Goal: Check status: Check status

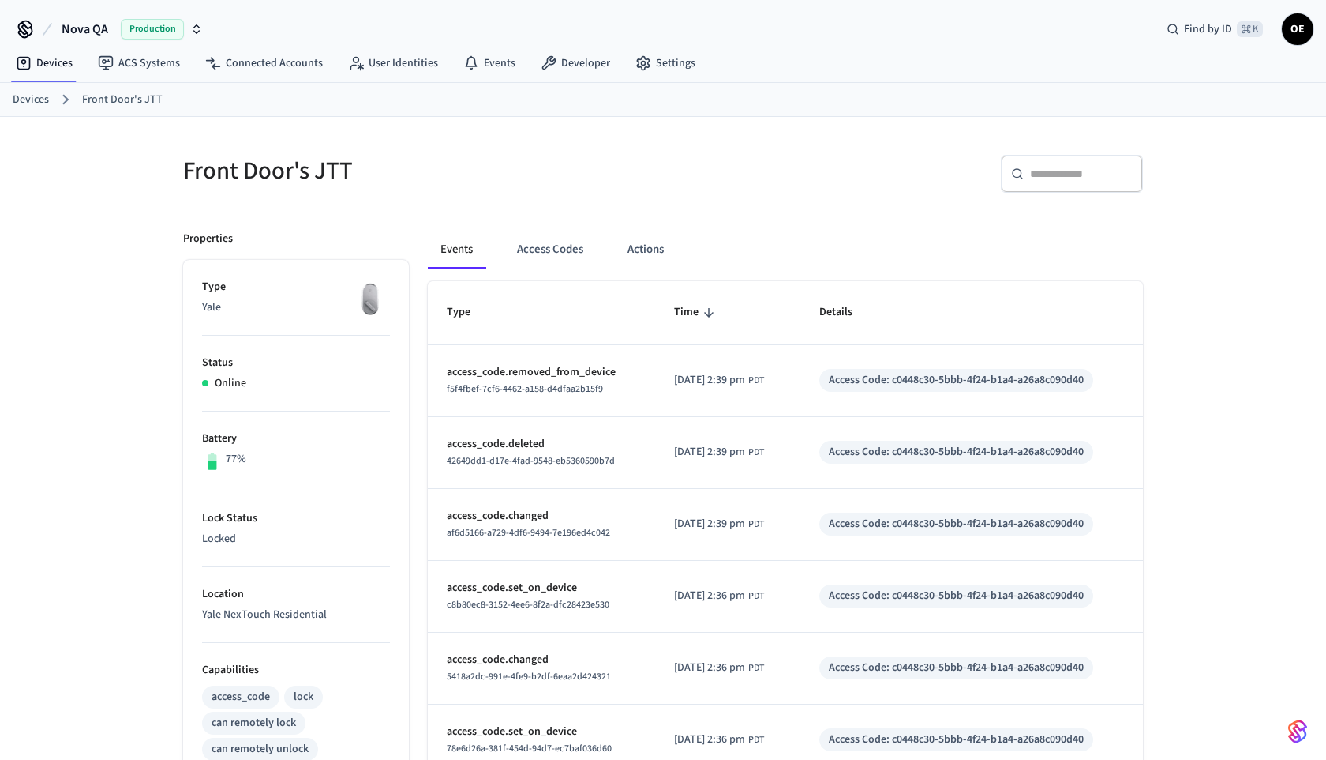
click at [707, 378] on span "[DATE] 2:39 pm" at bounding box center [709, 380] width 71 height 17
drag, startPoint x: 766, startPoint y: 455, endPoint x: 810, endPoint y: 455, distance: 44.2
click at [801, 455] on td "[DATE] 2:39 pm PDT" at bounding box center [727, 453] width 145 height 72
click at [801, 478] on td "[DATE] 2:39 pm PDT" at bounding box center [727, 453] width 145 height 72
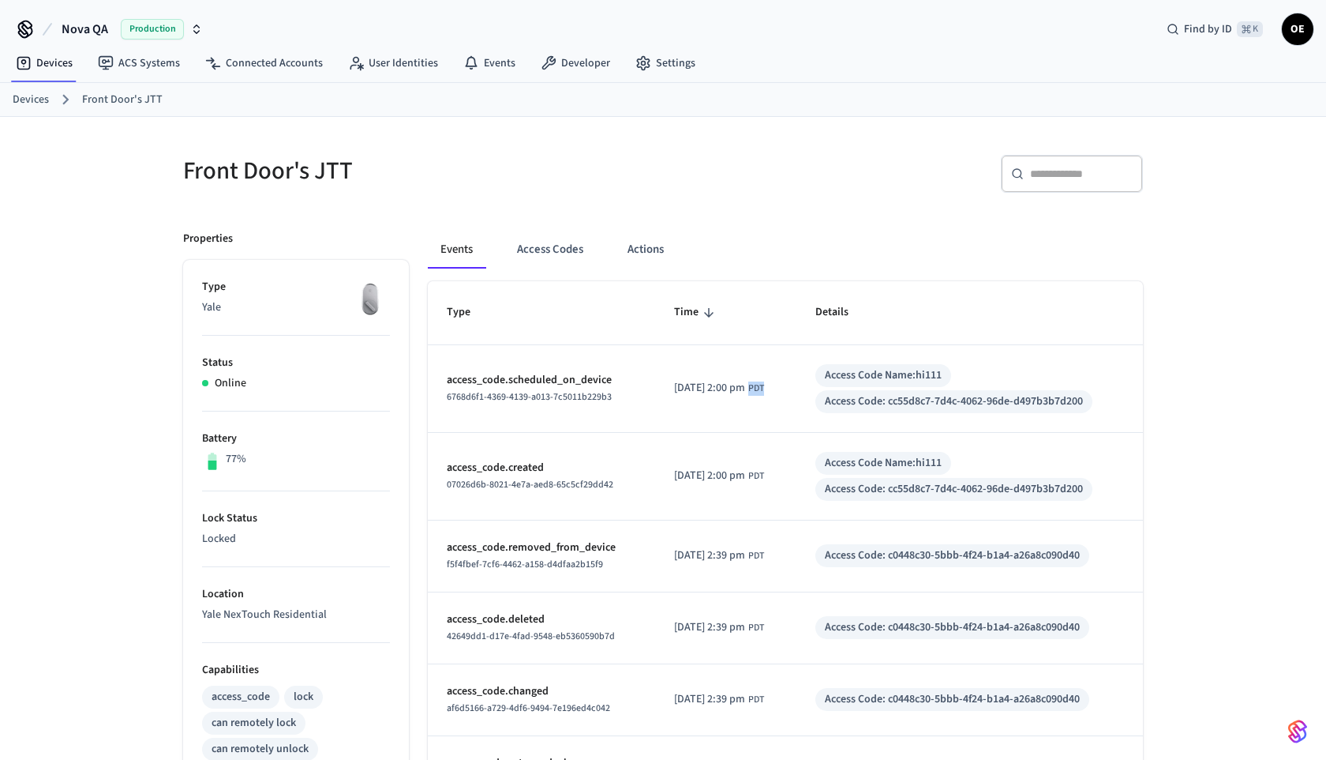
drag, startPoint x: 771, startPoint y: 391, endPoint x: 800, endPoint y: 393, distance: 28.5
click at [796, 393] on td "2025/10/08 at 2:00 pm PDT" at bounding box center [725, 389] width 141 height 88
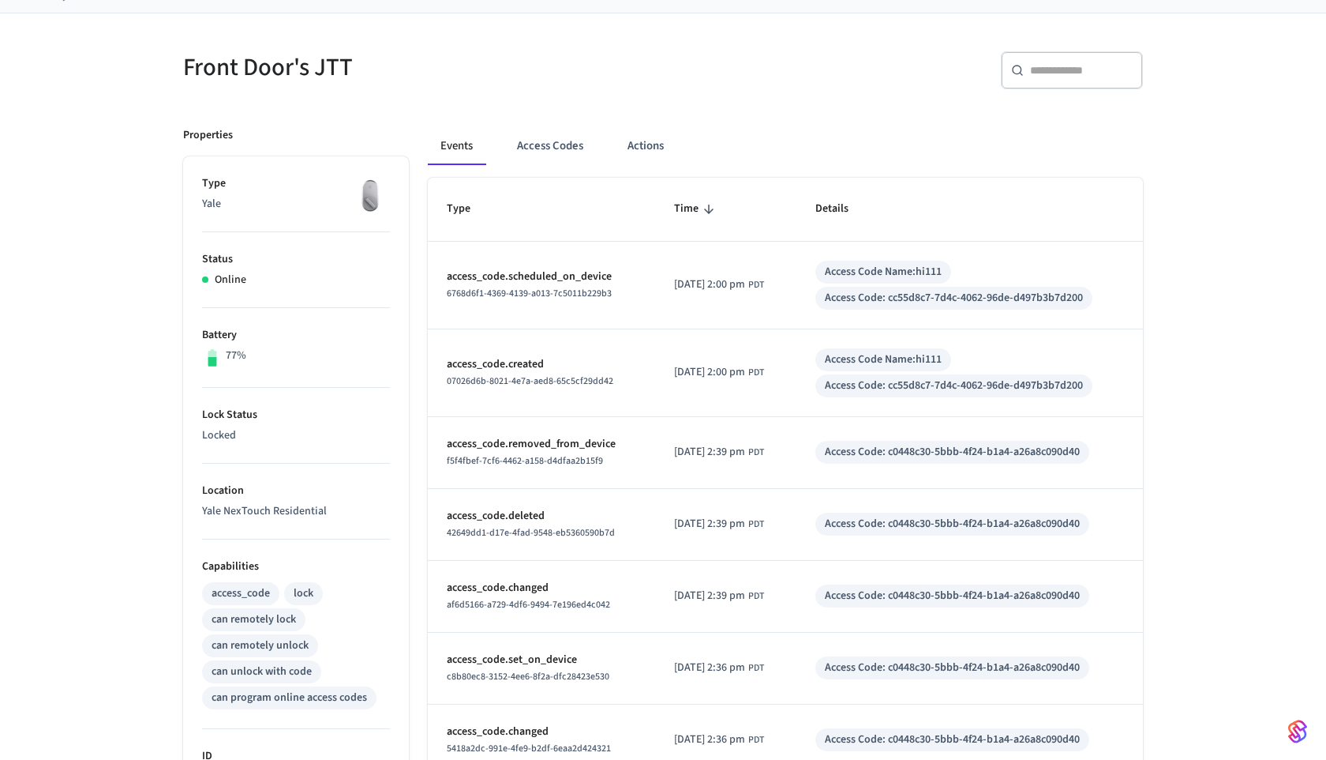
scroll to position [100, 0]
